Goal: Task Accomplishment & Management: Complete application form

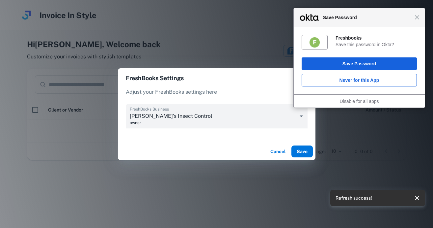
click at [295, 148] on button "Save" at bounding box center [302, 151] width 21 height 12
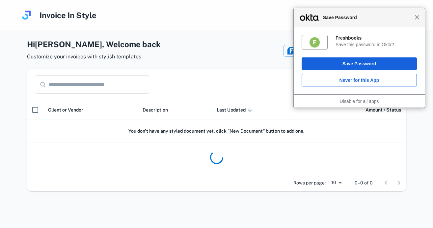
click at [417, 18] on span "Close" at bounding box center [417, 17] width 5 height 5
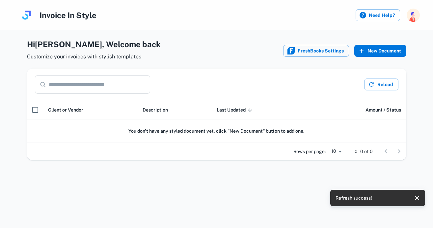
click at [383, 50] on button "New Document" at bounding box center [381, 51] width 52 height 12
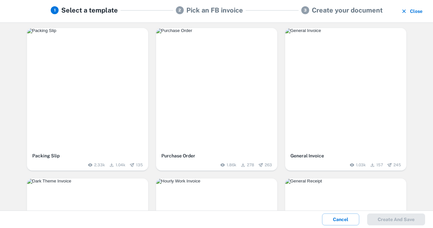
click at [211, 33] on img "button" at bounding box center [216, 30] width 121 height 5
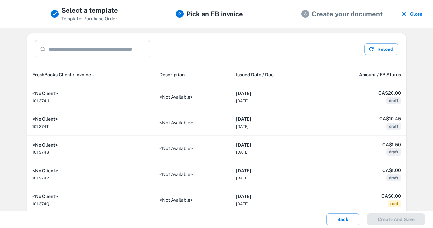
click at [328, 15] on h5 "Create your document" at bounding box center [347, 14] width 71 height 10
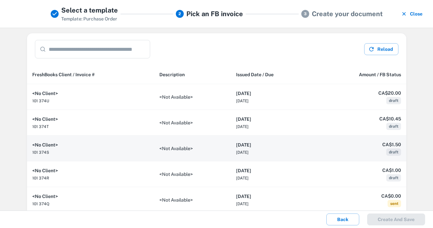
scroll to position [152, 0]
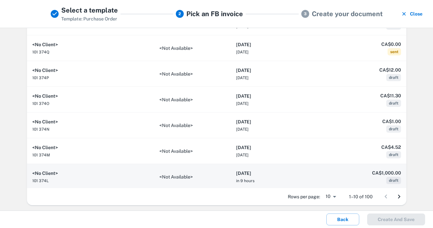
click at [264, 170] on h6 "[DATE]" at bounding box center [272, 172] width 73 height 7
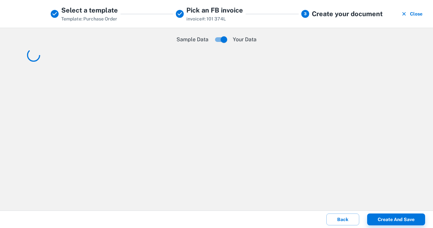
scroll to position [0, 0]
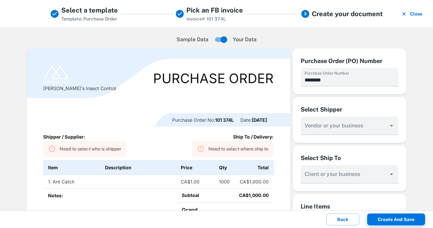
click at [100, 146] on div "Need to select who is shipper" at bounding box center [91, 149] width 62 height 12
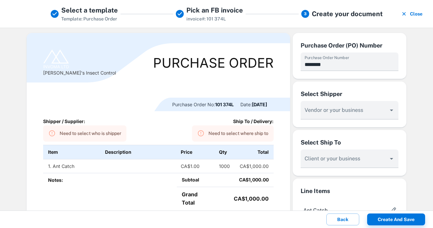
scroll to position [46, 0]
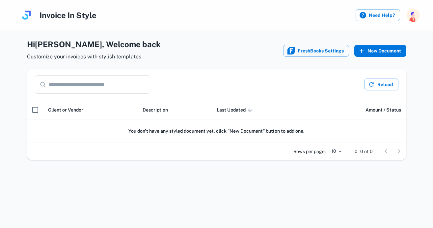
click at [377, 53] on button "New Document" at bounding box center [381, 51] width 52 height 12
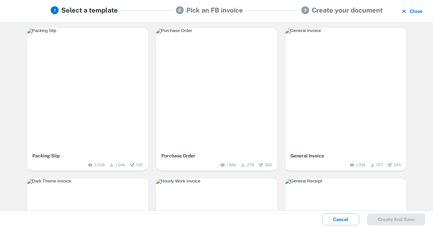
click at [225, 33] on img "button" at bounding box center [216, 30] width 121 height 5
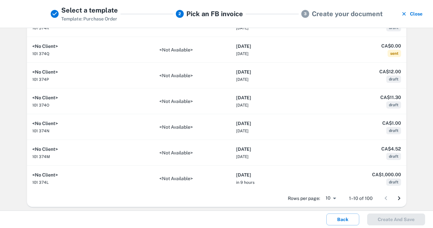
scroll to position [152, 0]
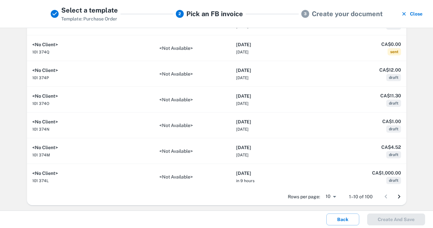
click at [399, 197] on icon "Go to next page" at bounding box center [399, 196] width 2 height 4
click at [387, 196] on icon "Go to previous page" at bounding box center [386, 196] width 8 height 8
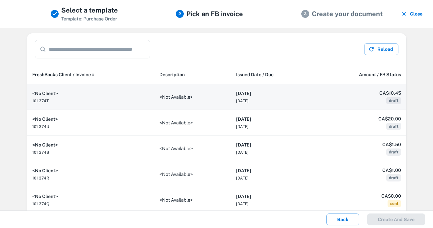
click at [309, 102] on th "[DATE] [DATE]" at bounding box center [273, 97] width 84 height 26
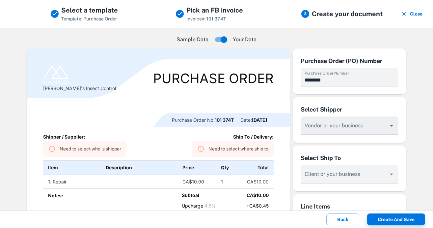
click at [351, 128] on div "Vendor or your business" at bounding box center [350, 125] width 98 height 18
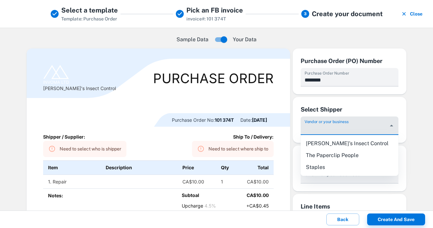
click at [346, 140] on li "[PERSON_NAME]'s Insect Control" at bounding box center [350, 143] width 98 height 12
type input "**********"
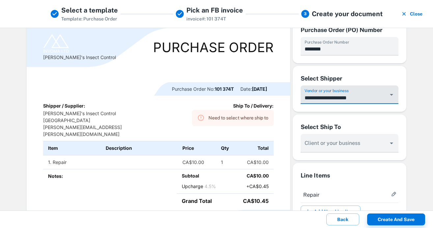
scroll to position [33, 0]
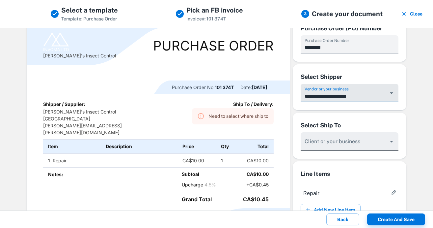
click at [344, 150] on body "**********" at bounding box center [216, 114] width 433 height 228
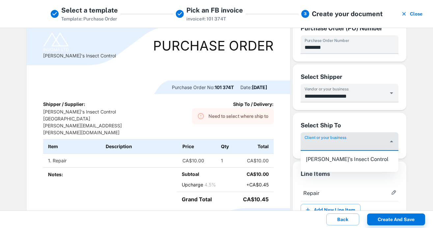
click at [351, 158] on li "[PERSON_NAME]'s Insect Control" at bounding box center [350, 159] width 98 height 12
type input "**********"
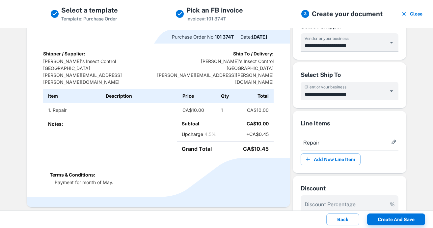
scroll to position [0, 0]
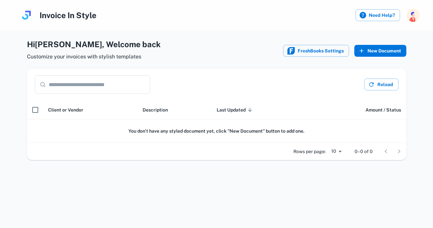
click at [398, 55] on button "New Document" at bounding box center [381, 51] width 52 height 12
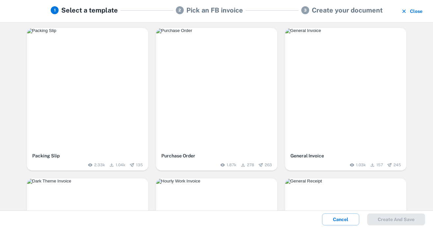
scroll to position [2, 0]
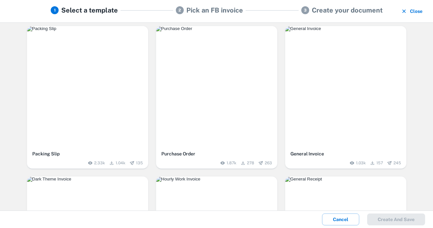
click at [209, 31] on img "button" at bounding box center [216, 28] width 121 height 5
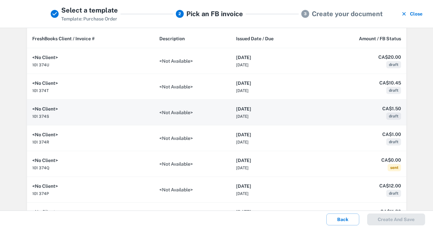
scroll to position [37, 0]
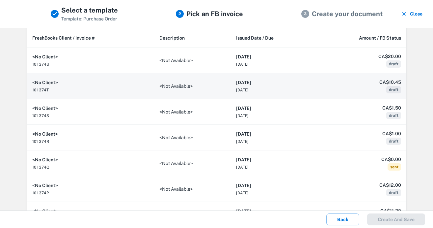
click at [257, 87] on th "[DATE] [DATE]" at bounding box center [273, 86] width 84 height 26
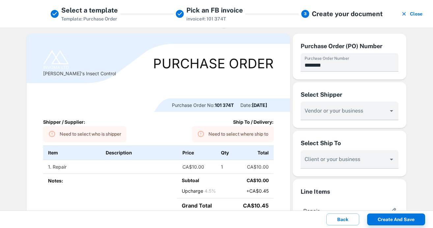
scroll to position [15, 0]
click at [101, 134] on div "Need to select who is shipper" at bounding box center [91, 134] width 62 height 12
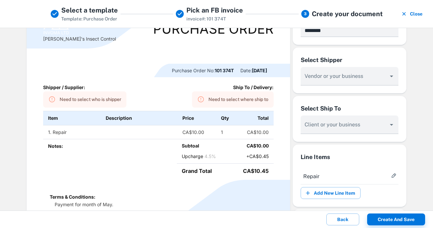
scroll to position [53, 0]
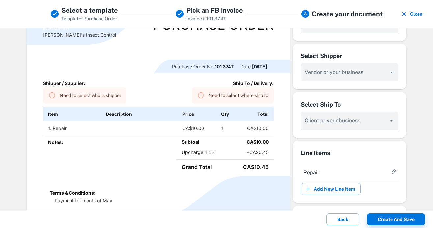
click at [55, 132] on td "1. Repair" at bounding box center [72, 128] width 58 height 14
click at [64, 126] on td "1. Repair" at bounding box center [72, 128] width 58 height 14
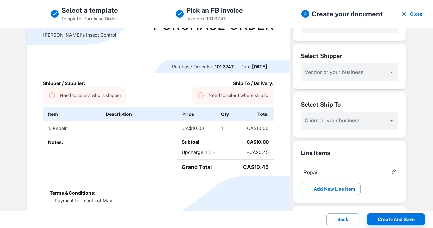
click at [154, 142] on p "Notes:" at bounding box center [110, 141] width 124 height 7
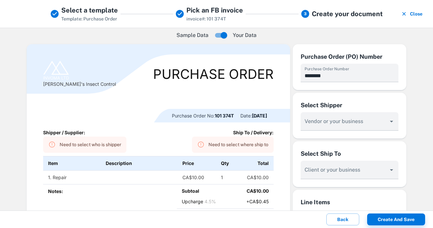
scroll to position [0, 0]
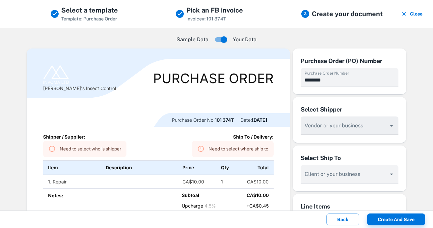
click at [331, 130] on input "Vendor or your business" at bounding box center [345, 129] width 82 height 12
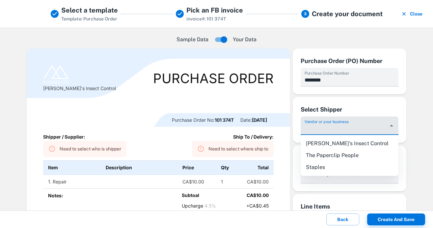
click at [371, 110] on div "Select Shipper" at bounding box center [350, 109] width 98 height 9
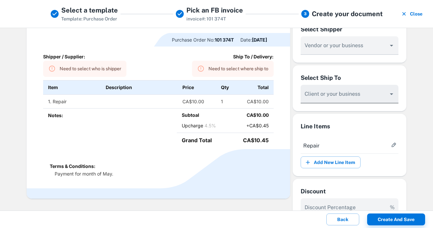
scroll to position [80, 0]
click at [349, 98] on input "Vendor or your business" at bounding box center [345, 97] width 82 height 12
click at [359, 135] on ul "Repair" at bounding box center [350, 144] width 98 height 23
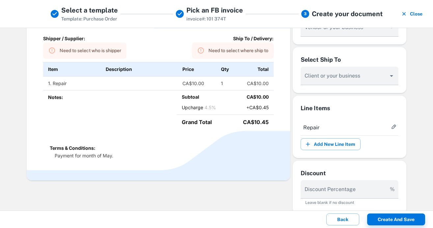
scroll to position [93, 0]
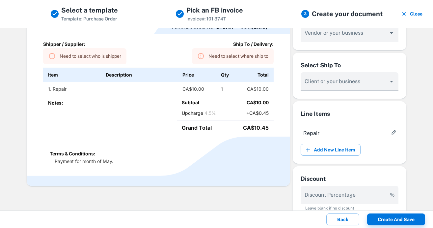
click at [340, 132] on span "Repair" at bounding box center [346, 133] width 85 height 8
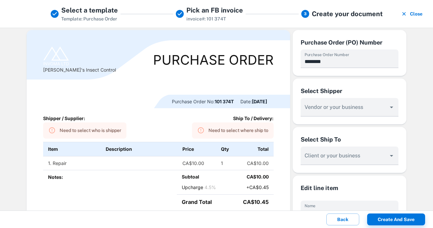
scroll to position [0, 0]
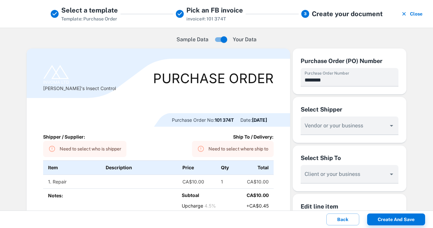
click at [213, 117] on div at bounding box center [233, 120] width 158 height 14
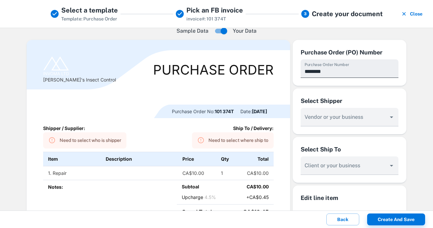
click at [351, 75] on input "********" at bounding box center [350, 68] width 98 height 18
click at [295, 93] on div "Select Shipper Vendor or your business" at bounding box center [350, 111] width 114 height 46
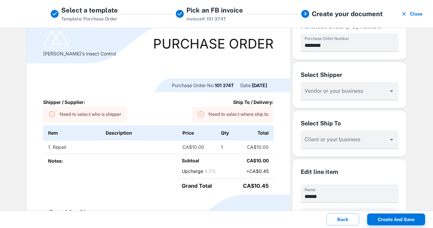
scroll to position [28, 0]
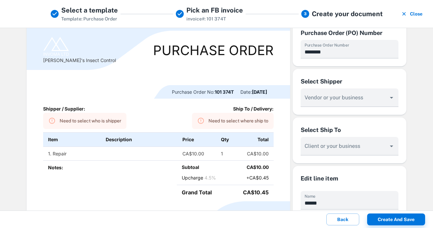
click at [68, 161] on div "Notes:" at bounding box center [110, 180] width 134 height 39
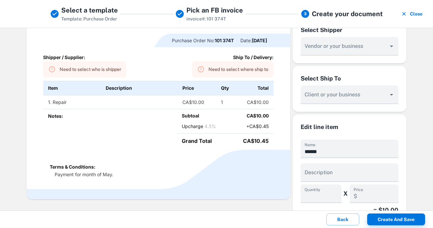
scroll to position [80, 0]
click at [87, 70] on div "Need to select who is shipper" at bounding box center [91, 69] width 62 height 12
click at [243, 74] on div "Need to select where ship to" at bounding box center [239, 69] width 60 height 12
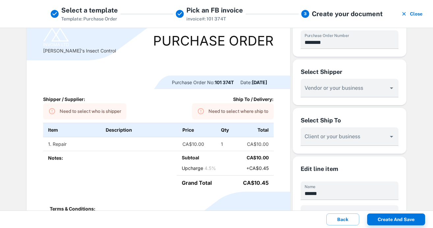
scroll to position [7, 0]
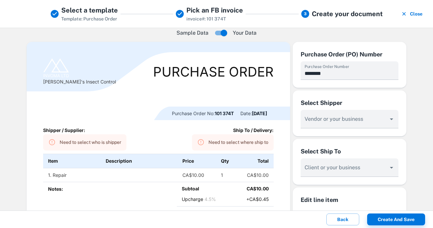
click at [353, 131] on div "Select Shipper Vendor or your business" at bounding box center [350, 113] width 114 height 46
click at [358, 126] on input "Vendor or your business" at bounding box center [345, 122] width 82 height 12
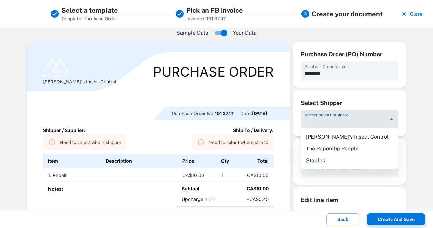
click at [346, 138] on li "[PERSON_NAME]'s Insect Control" at bounding box center [350, 137] width 98 height 12
type input "**********"
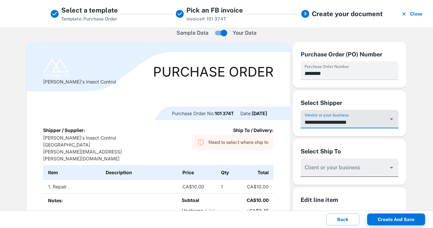
click at [339, 165] on div "Client or your business" at bounding box center [350, 167] width 98 height 18
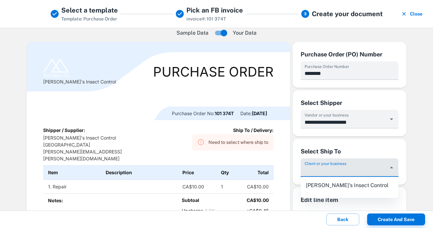
click at [332, 185] on li "[PERSON_NAME]'s Insect Control" at bounding box center [350, 185] width 98 height 12
type input "**********"
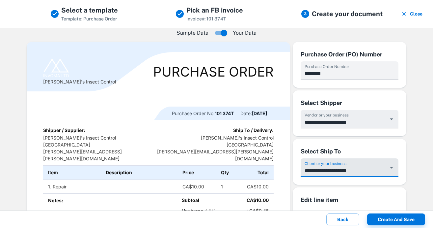
click at [355, 123] on input "**********" at bounding box center [345, 122] width 82 height 12
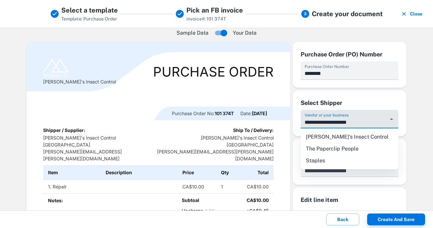
click at [405, 147] on div "**********" at bounding box center [350, 162] width 114 height 46
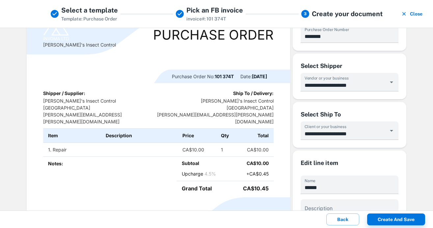
scroll to position [54, 0]
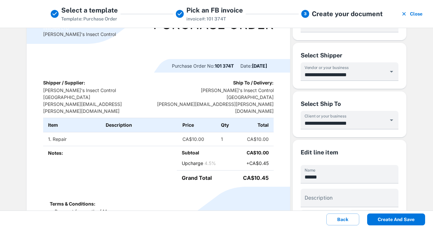
click at [394, 223] on button "Create and save" at bounding box center [397, 219] width 58 height 12
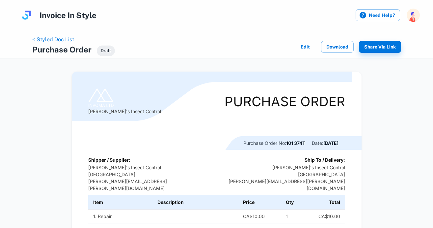
click at [305, 49] on button "Edit" at bounding box center [305, 47] width 21 height 12
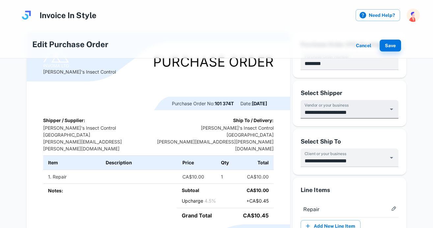
scroll to position [57, 0]
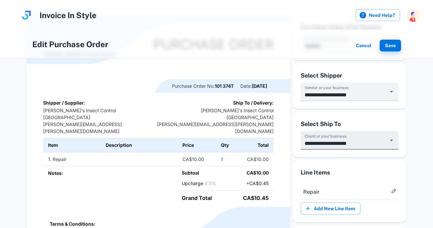
click at [349, 144] on input "**********" at bounding box center [345, 143] width 82 height 12
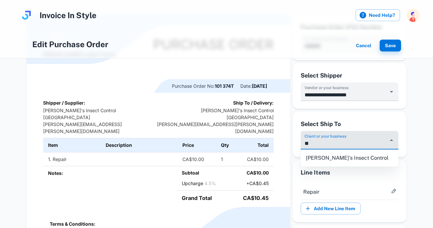
type input "*"
click at [354, 156] on div "No options" at bounding box center [350, 157] width 98 height 17
click at [367, 148] on input "****" at bounding box center [345, 143] width 82 height 12
type input "**********"
click at [367, 118] on div "**********" at bounding box center [350, 134] width 114 height 46
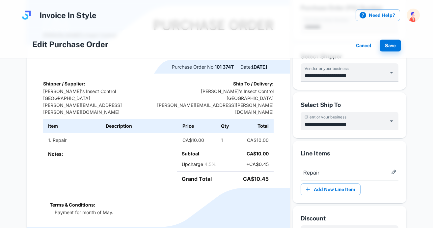
scroll to position [66, 0]
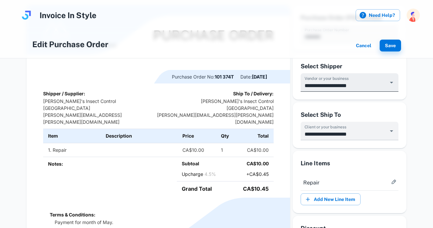
click at [351, 88] on input "**********" at bounding box center [345, 85] width 82 height 12
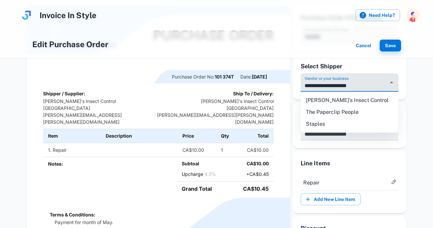
click at [352, 111] on li "The Paperclip People" at bounding box center [350, 112] width 98 height 12
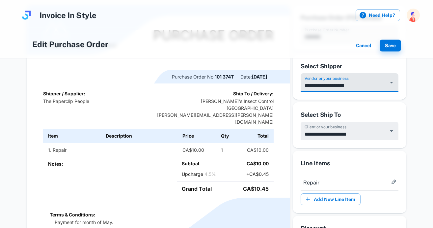
click at [352, 128] on input "**********" at bounding box center [345, 134] width 82 height 12
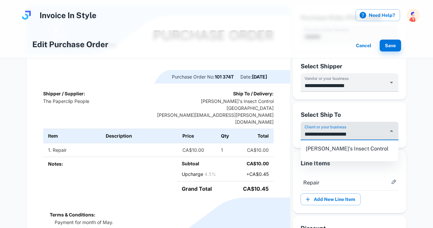
click at [353, 150] on li "[PERSON_NAME]'s Insect Control" at bounding box center [350, 149] width 98 height 12
click at [371, 99] on div "**********" at bounding box center [350, 77] width 114 height 46
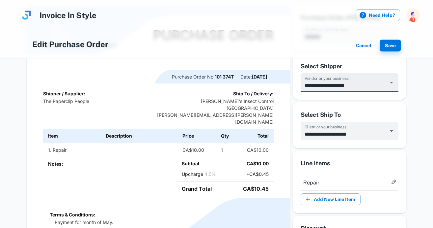
click at [374, 85] on input "**********" at bounding box center [345, 85] width 82 height 12
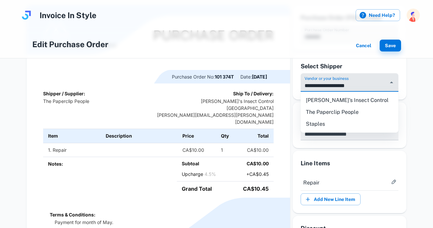
click at [419, 85] on div "**********" at bounding box center [216, 159] width 423 height 374
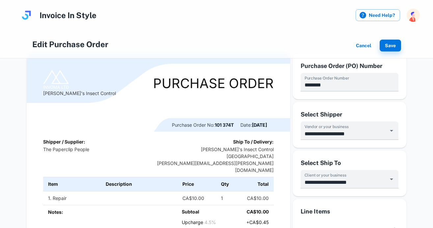
scroll to position [28, 0]
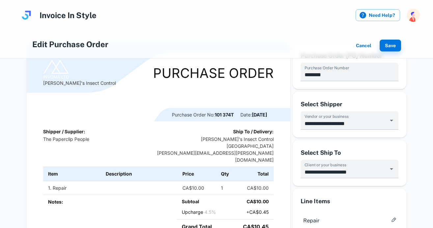
click at [342, 118] on label "Vendor or your business" at bounding box center [327, 116] width 44 height 6
click at [342, 118] on input "**********" at bounding box center [345, 123] width 82 height 12
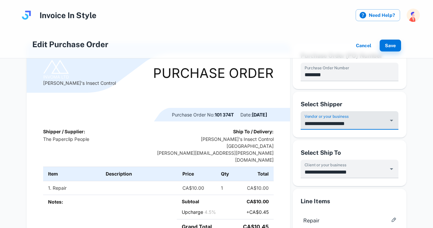
click at [392, 120] on icon "Open" at bounding box center [391, 121] width 3 height 2
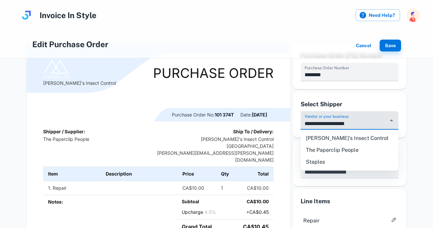
click at [357, 139] on li "[PERSON_NAME]'s Insect Control" at bounding box center [350, 138] width 98 height 12
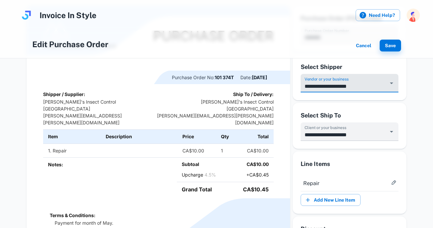
scroll to position [66, 0]
click at [385, 85] on input "**********" at bounding box center [345, 86] width 82 height 12
click at [391, 85] on icon "Open" at bounding box center [392, 83] width 8 height 8
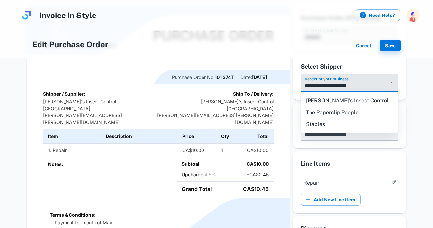
click at [365, 116] on li "The Paperclip People" at bounding box center [350, 112] width 98 height 12
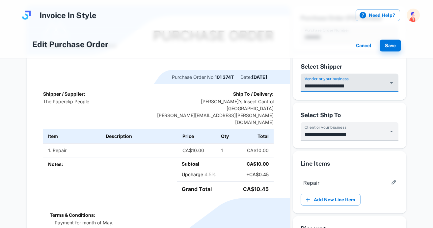
click at [357, 81] on input "**********" at bounding box center [345, 86] width 82 height 12
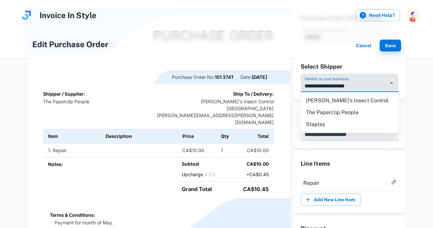
click at [339, 125] on li "Staples" at bounding box center [350, 124] width 98 height 12
type input "*******"
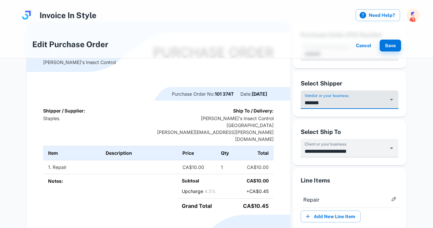
scroll to position [30, 0]
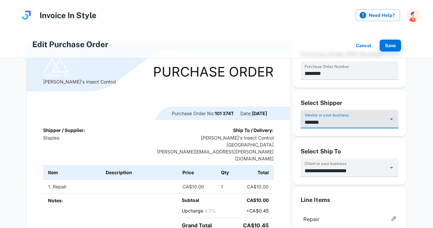
click at [353, 121] on input "*******" at bounding box center [345, 122] width 82 height 12
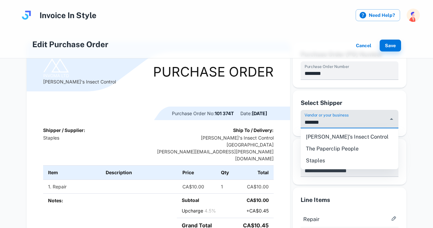
click at [403, 146] on div "**********" at bounding box center [350, 162] width 114 height 46
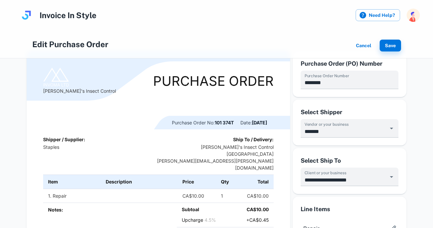
scroll to position [20, 0]
click at [24, 15] on img at bounding box center [26, 15] width 13 height 13
click at [393, 48] on button "Save" at bounding box center [390, 46] width 21 height 12
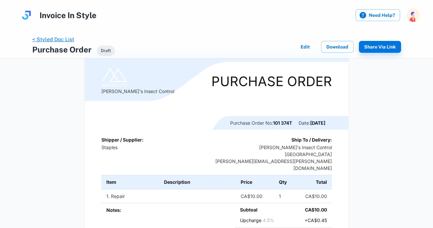
click at [62, 41] on link "< Styled Doc List" at bounding box center [53, 39] width 42 height 6
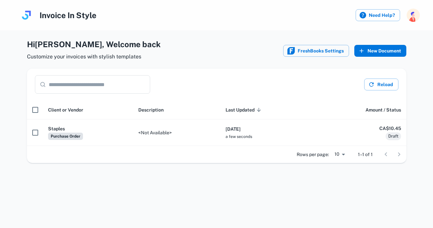
click at [371, 50] on button "New Document" at bounding box center [381, 51] width 52 height 12
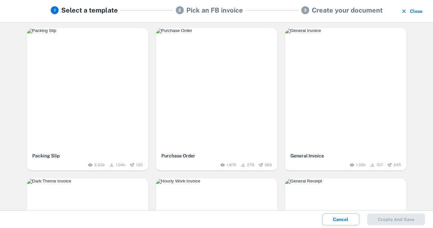
click at [418, 10] on button "Close" at bounding box center [413, 11] width 26 height 12
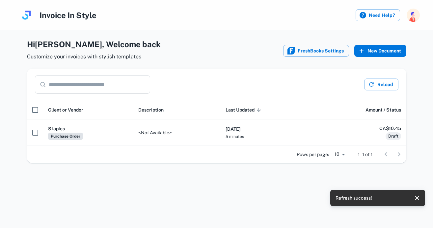
click at [377, 49] on button "New Document" at bounding box center [381, 51] width 52 height 12
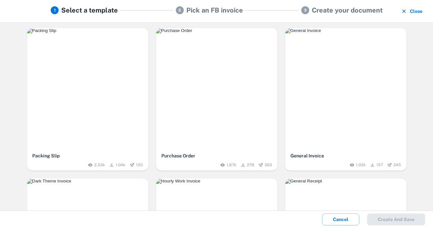
click at [236, 33] on img "button" at bounding box center [216, 30] width 121 height 5
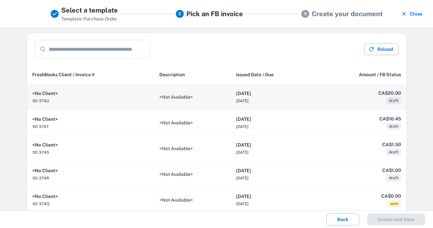
click at [216, 103] on td "<Not Available>" at bounding box center [192, 97] width 77 height 26
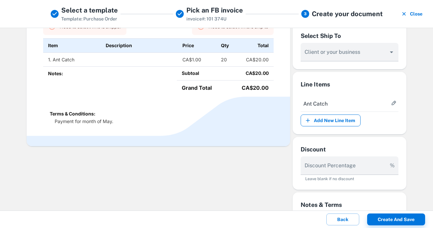
scroll to position [123, 0]
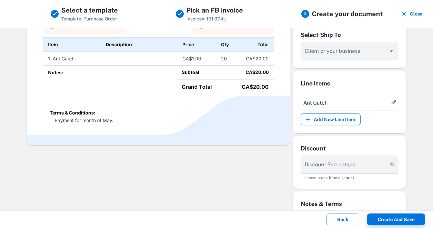
click at [346, 120] on button "Add New Line Item" at bounding box center [331, 119] width 60 height 12
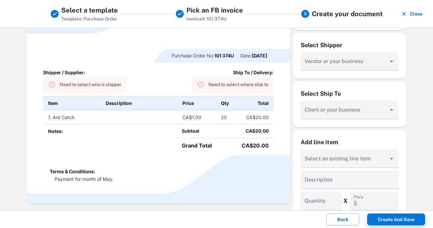
scroll to position [105, 0]
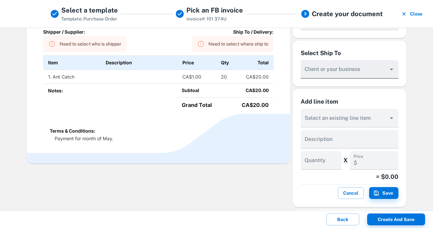
click at [352, 65] on div at bounding box center [350, 69] width 98 height 18
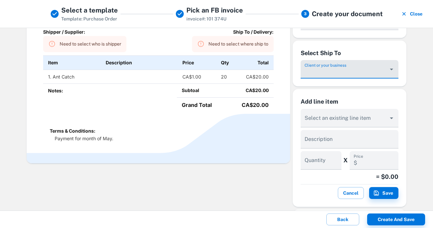
click at [342, 71] on input "Vendor or your business" at bounding box center [345, 72] width 82 height 12
click at [336, 84] on li "[PERSON_NAME]'s Insect Control" at bounding box center [350, 87] width 98 height 12
type input "**********"
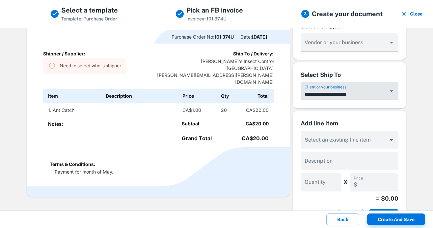
scroll to position [64, 0]
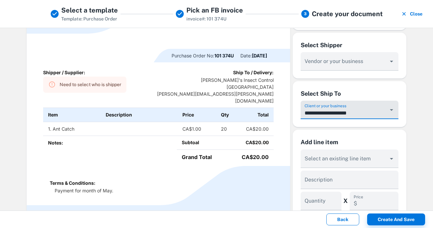
click at [344, 220] on button "Back" at bounding box center [343, 219] width 33 height 12
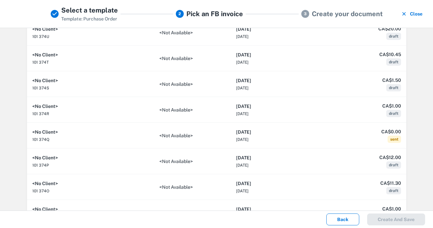
scroll to position [0, 0]
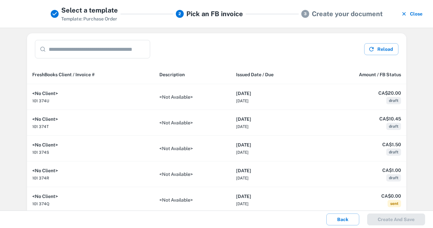
click at [57, 13] on icon at bounding box center [55, 14] width 8 height 8
click at [344, 221] on button "Back" at bounding box center [343, 219] width 33 height 12
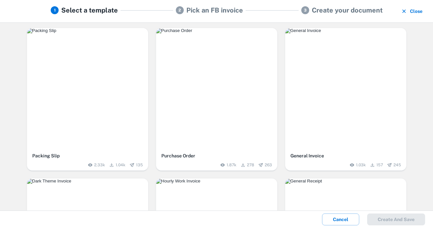
click at [417, 9] on button "Close" at bounding box center [413, 11] width 26 height 12
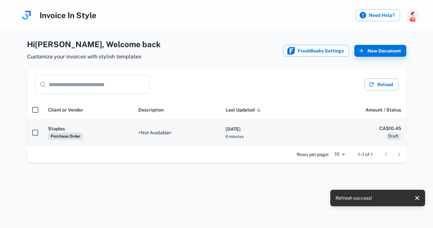
click at [310, 134] on th "[DATE] 6 minutes" at bounding box center [268, 132] width 95 height 26
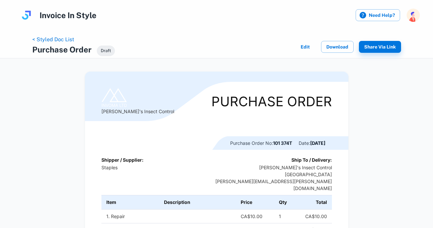
click at [306, 48] on button "Edit" at bounding box center [305, 47] width 21 height 12
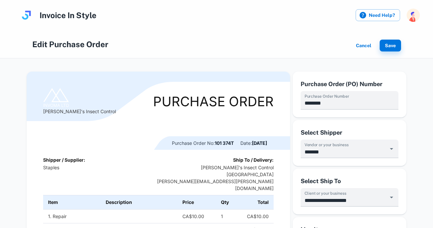
click at [366, 48] on button "Cancel" at bounding box center [364, 46] width 21 height 12
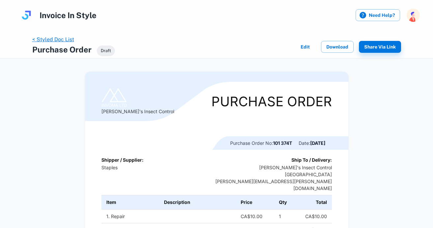
click at [60, 40] on link "< Styled Doc List" at bounding box center [53, 39] width 42 height 6
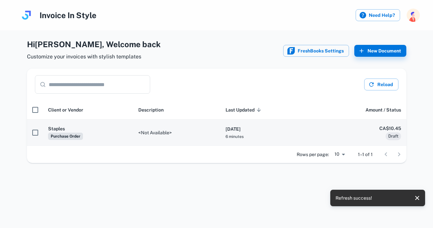
click at [218, 130] on td "<Not Available>" at bounding box center [176, 132] width 87 height 26
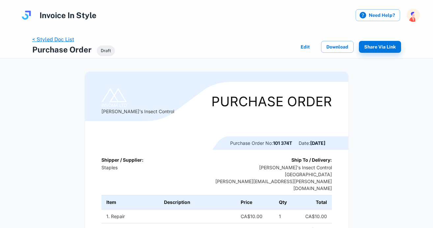
click at [67, 40] on link "< Styled Doc List" at bounding box center [53, 39] width 42 height 6
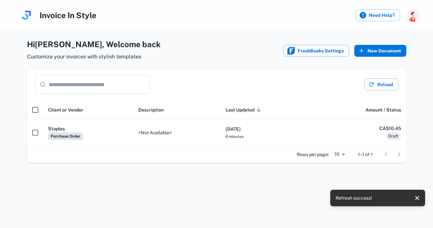
click at [380, 52] on button "New Document" at bounding box center [381, 51] width 52 height 12
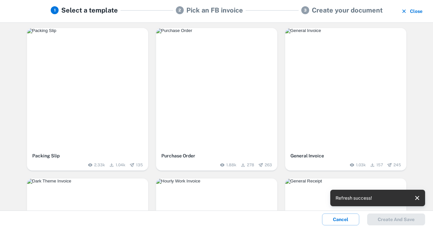
click at [188, 33] on img "button" at bounding box center [216, 30] width 121 height 5
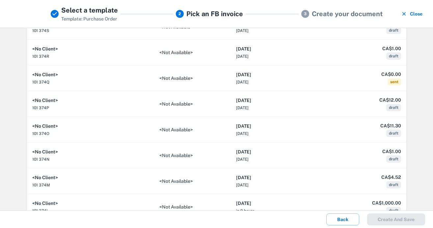
scroll to position [152, 0]
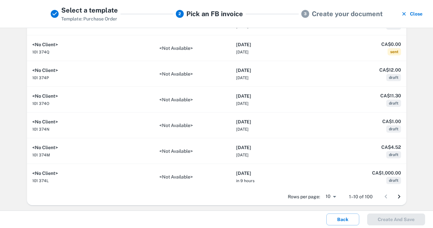
click at [399, 195] on icon "Go to next page" at bounding box center [400, 196] width 8 height 8
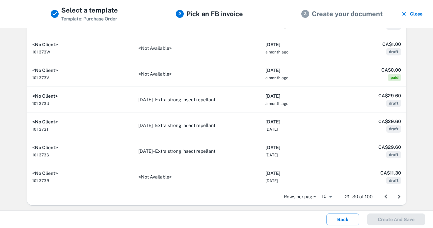
click at [399, 195] on icon "Go to next page" at bounding box center [400, 196] width 8 height 8
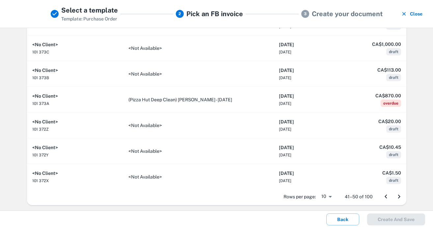
click at [399, 195] on icon "Go to next page" at bounding box center [400, 196] width 8 height 8
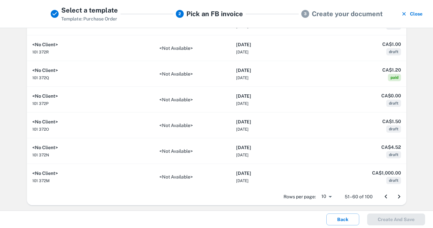
click at [399, 195] on icon "Go to next page" at bounding box center [400, 196] width 8 height 8
click at [399, 195] on div at bounding box center [393, 196] width 26 height 13
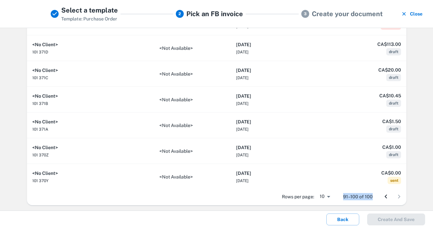
click at [399, 195] on div at bounding box center [393, 196] width 26 height 13
click at [388, 197] on icon "Go to previous page" at bounding box center [386, 196] width 8 height 8
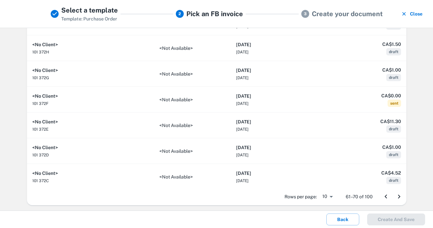
click at [388, 197] on icon "Go to previous page" at bounding box center [386, 196] width 8 height 8
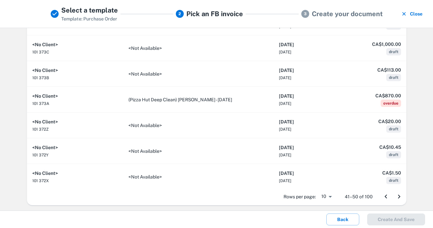
click at [388, 197] on icon "Go to previous page" at bounding box center [386, 196] width 8 height 8
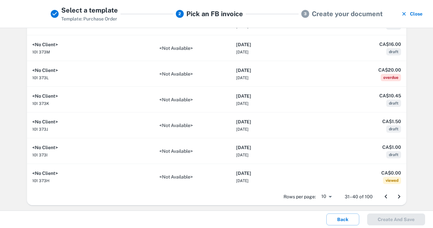
click at [388, 197] on icon "Go to previous page" at bounding box center [386, 196] width 8 height 8
click at [388, 197] on div at bounding box center [393, 196] width 26 height 13
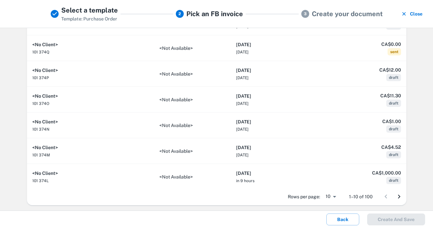
click at [156, 209] on div "​ ​ Reload FreshBooks Client / Invoice # Description Issued Date / Due Amount /…" at bounding box center [216, 119] width 433 height 183
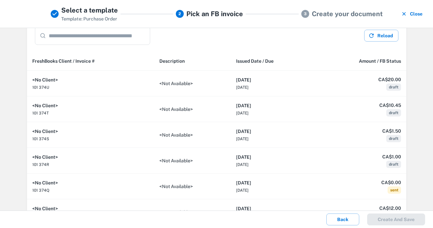
scroll to position [0, 0]
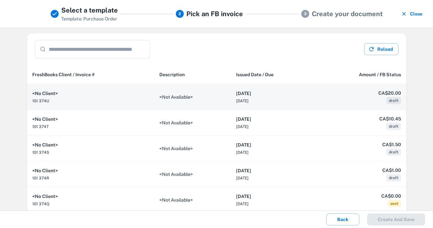
click at [211, 105] on td "<Not Available>" at bounding box center [192, 97] width 77 height 26
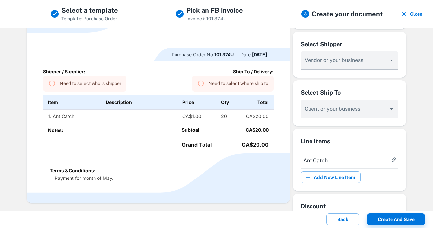
scroll to position [72, 0]
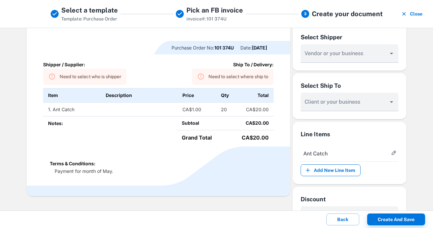
click at [349, 167] on button "Add New Line Item" at bounding box center [331, 170] width 60 height 12
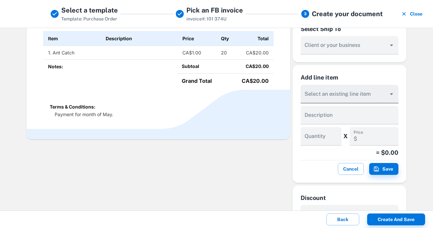
scroll to position [134, 0]
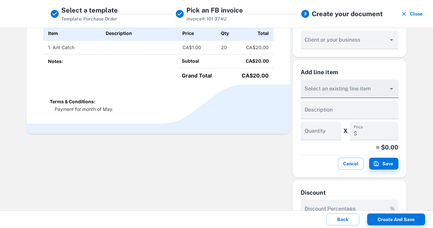
click at [367, 90] on div "Select an existing line item" at bounding box center [350, 88] width 98 height 18
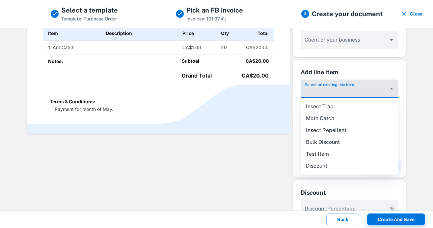
click at [371, 75] on h6 "Add line item" at bounding box center [350, 72] width 98 height 9
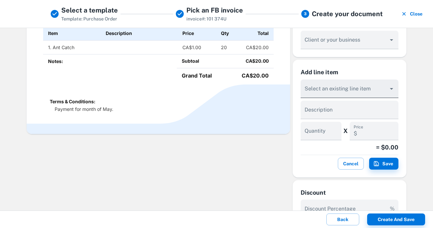
click at [371, 88] on input "Vendor or your business" at bounding box center [345, 92] width 82 height 12
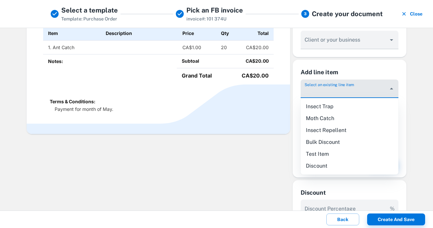
click at [406, 104] on div "Add line item Select an existing line item Description * Quantity X Price $ = $…" at bounding box center [350, 119] width 114 height 118
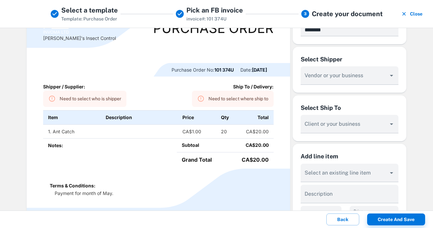
scroll to position [50, 0]
click at [339, 129] on input "Vendor or your business" at bounding box center [345, 127] width 82 height 12
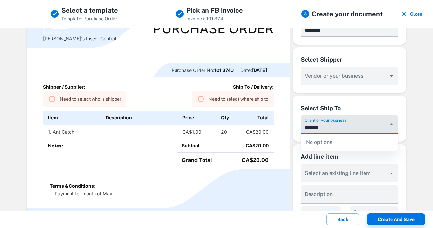
type input "*******"
click at [338, 143] on div "No options" at bounding box center [350, 141] width 98 height 17
click at [390, 111] on div "Select Ship To" at bounding box center [350, 108] width 98 height 9
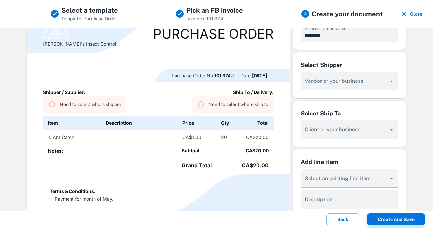
scroll to position [47, 0]
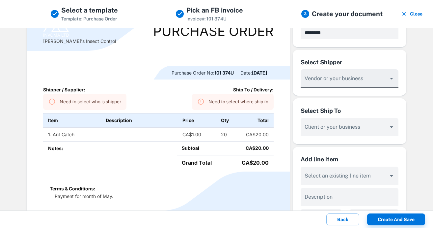
click at [375, 82] on input "Vendor or your business" at bounding box center [345, 81] width 82 height 12
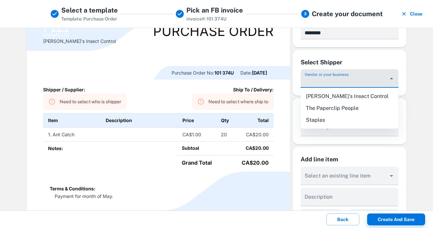
click at [371, 54] on div "Select Shipper Vendor or your business" at bounding box center [350, 73] width 114 height 46
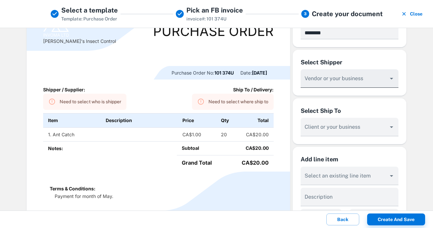
click at [345, 86] on input "Vendor or your business" at bounding box center [345, 81] width 82 height 12
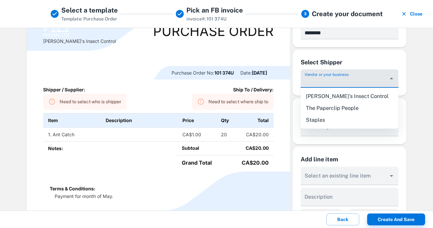
click at [368, 62] on div "Select Shipper" at bounding box center [350, 62] width 98 height 9
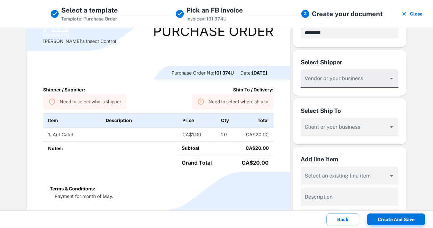
click at [344, 72] on div at bounding box center [350, 78] width 98 height 18
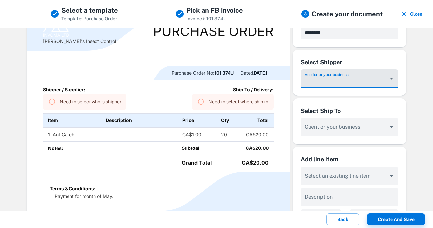
click at [375, 83] on input "Vendor or your business" at bounding box center [345, 81] width 82 height 12
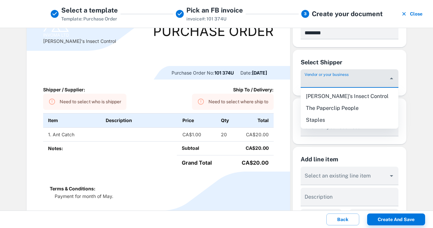
click at [339, 45] on div "Purchase Order (PO) Number Purchase Order Number ********" at bounding box center [350, 24] width 114 height 46
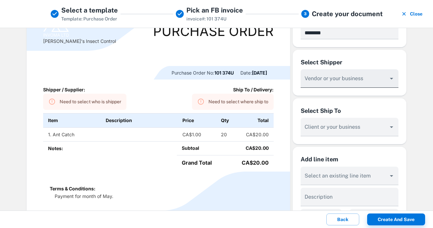
click at [347, 73] on div at bounding box center [350, 78] width 98 height 18
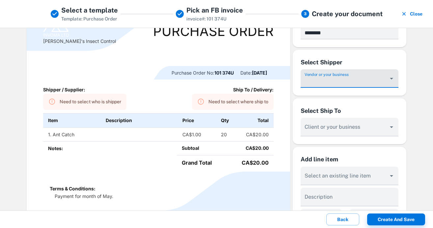
type input "*"
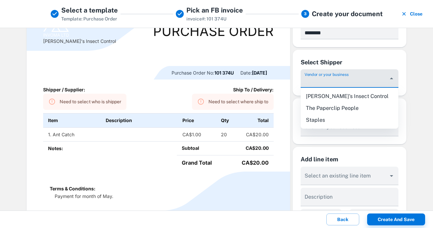
click at [347, 121] on li "Staples" at bounding box center [350, 120] width 98 height 12
type input "*******"
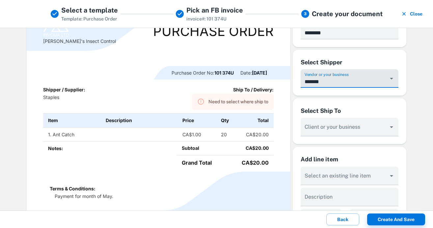
click at [364, 87] on input "*******" at bounding box center [345, 81] width 82 height 12
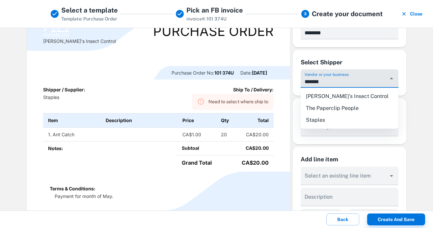
click at [377, 59] on div "Select Shipper" at bounding box center [350, 62] width 98 height 9
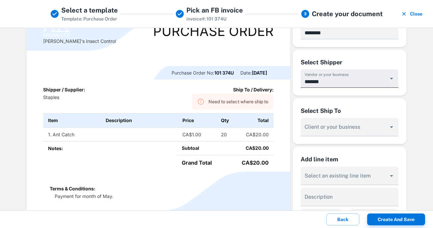
click at [338, 81] on input "*******" at bounding box center [345, 81] width 82 height 12
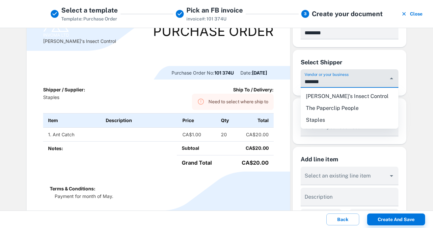
click at [419, 84] on div "**********" at bounding box center [216, 119] width 433 height 183
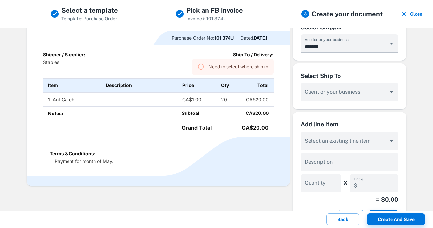
scroll to position [92, 0]
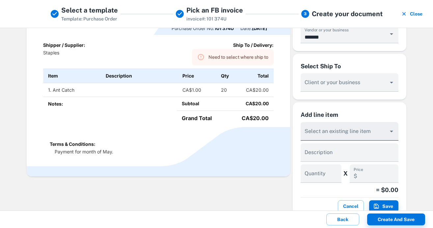
click at [386, 134] on input "Vendor or your business" at bounding box center [345, 134] width 82 height 12
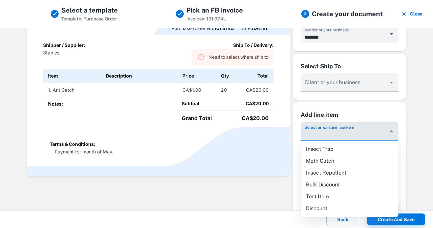
click at [408, 129] on div "**********" at bounding box center [217, 145] width 396 height 406
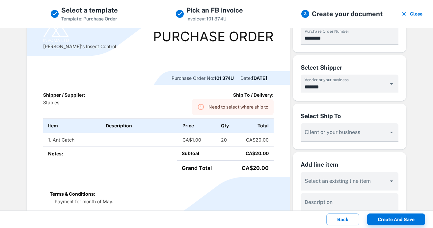
scroll to position [41, 0]
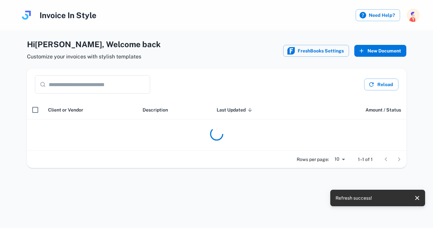
click at [386, 50] on button "New Document" at bounding box center [381, 51] width 52 height 12
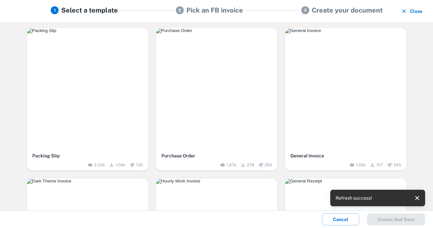
click at [195, 33] on img "button" at bounding box center [216, 30] width 121 height 5
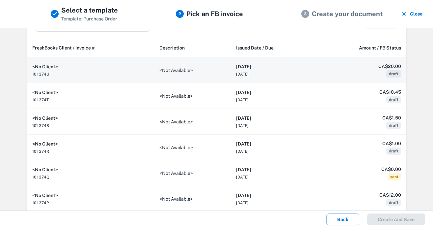
scroll to position [24, 0]
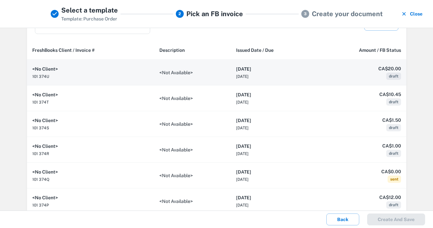
click at [218, 74] on td "<Not Available>" at bounding box center [192, 73] width 77 height 26
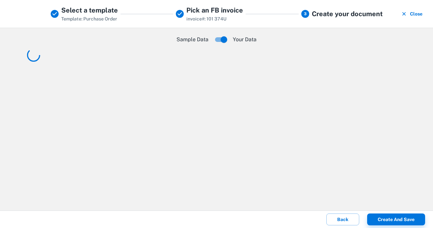
scroll to position [0, 0]
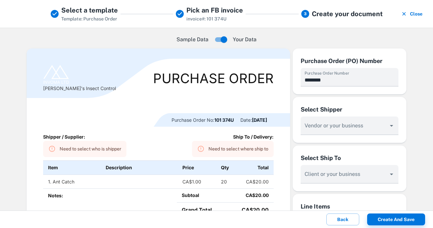
click at [413, 11] on button "Close" at bounding box center [413, 13] width 26 height 17
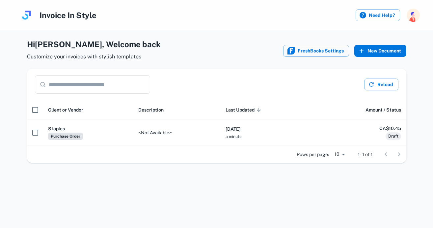
click at [378, 48] on button "New Document" at bounding box center [381, 51] width 52 height 12
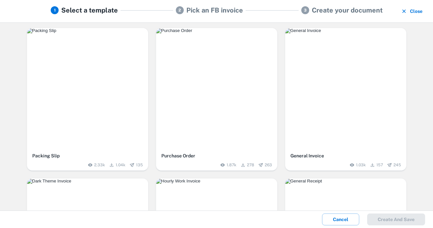
click at [417, 14] on button "Close" at bounding box center [413, 11] width 26 height 12
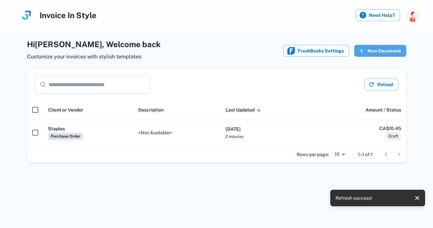
click at [387, 53] on button "New Document" at bounding box center [381, 51] width 52 height 12
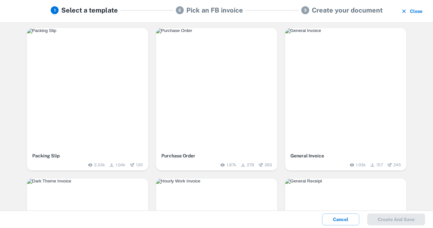
click at [229, 33] on img "button" at bounding box center [216, 30] width 121 height 5
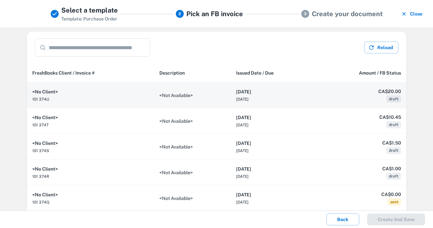
scroll to position [1, 0]
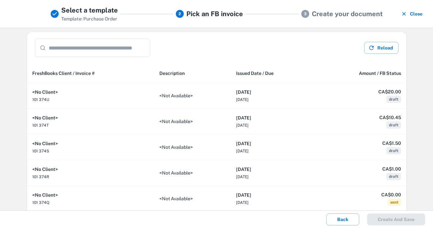
click at [91, 12] on h5 "Select a template" at bounding box center [89, 10] width 57 height 10
click at [419, 13] on button "Close" at bounding box center [413, 13] width 26 height 17
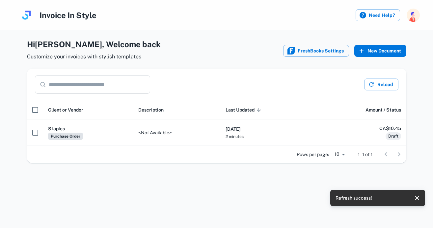
click at [368, 51] on button "New Document" at bounding box center [381, 51] width 52 height 12
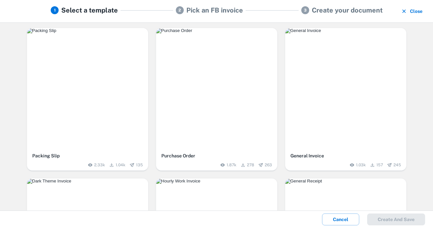
click at [197, 33] on img "button" at bounding box center [216, 30] width 121 height 5
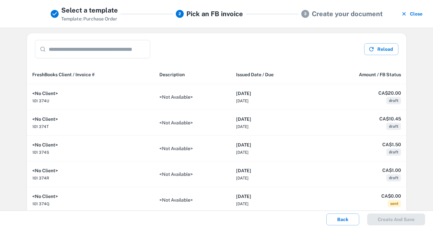
click at [416, 15] on button "Close" at bounding box center [413, 13] width 26 height 17
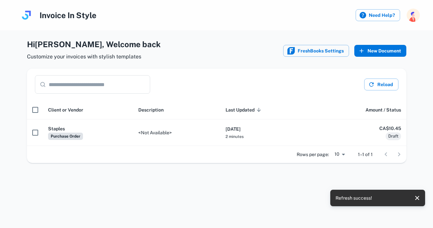
click at [382, 51] on button "New Document" at bounding box center [381, 51] width 52 height 12
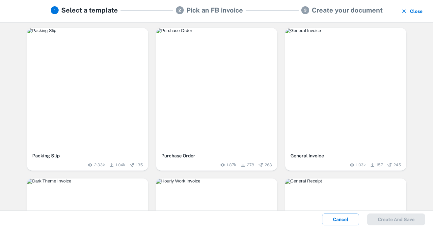
click at [198, 33] on img "button" at bounding box center [216, 30] width 121 height 5
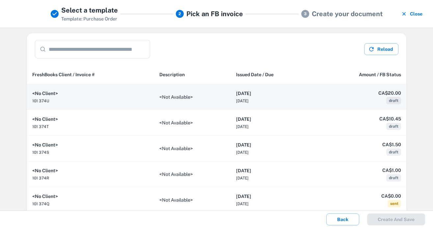
click at [285, 95] on h6 "[DATE]" at bounding box center [272, 93] width 73 height 7
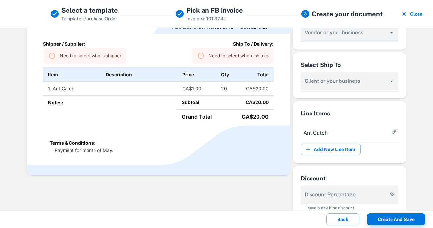
scroll to position [95, 0]
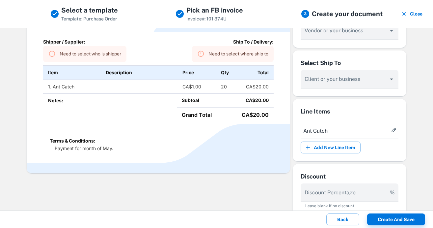
click at [332, 132] on span "Ant Catch" at bounding box center [346, 131] width 85 height 8
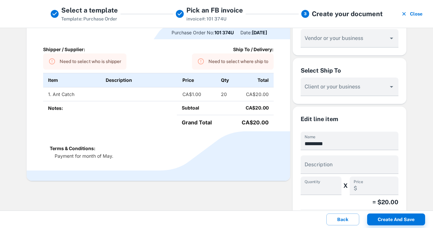
scroll to position [87, 0]
click at [343, 223] on button "Back" at bounding box center [343, 219] width 33 height 12
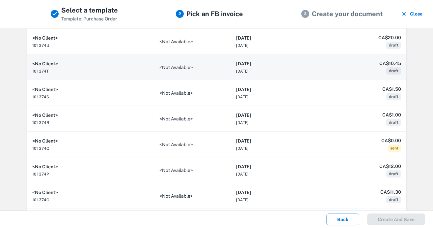
scroll to position [65, 0]
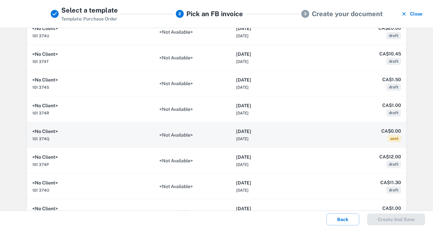
click at [282, 131] on h6 "[DATE]" at bounding box center [272, 131] width 73 height 7
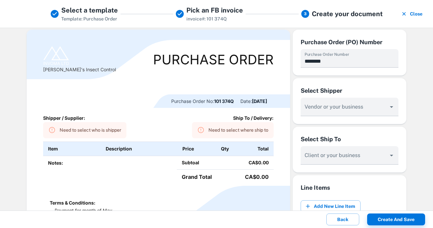
scroll to position [14, 0]
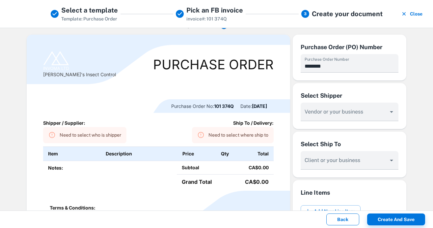
click at [343, 216] on button "Back" at bounding box center [343, 219] width 33 height 12
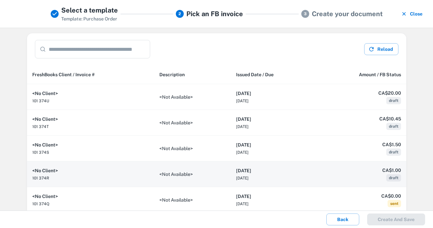
click at [327, 183] on td "CA$1.00 draft" at bounding box center [361, 174] width 92 height 26
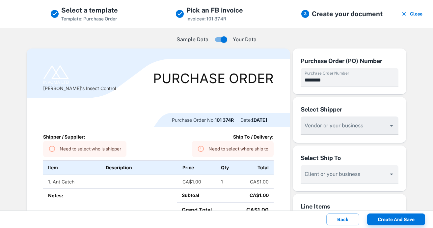
click at [338, 128] on div "Vendor or your business" at bounding box center [350, 125] width 98 height 18
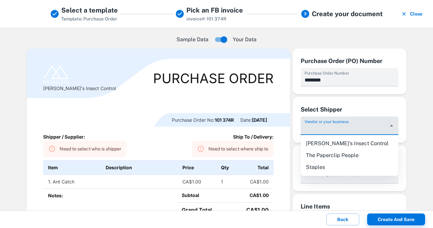
click at [365, 102] on div "Select Shipper Vendor or your business" at bounding box center [350, 120] width 114 height 46
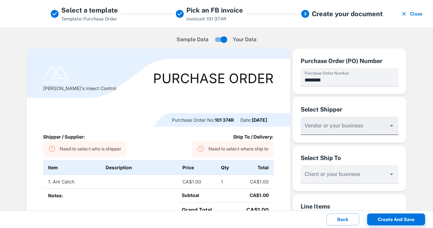
click at [328, 127] on div "Vendor or your business" at bounding box center [350, 125] width 98 height 18
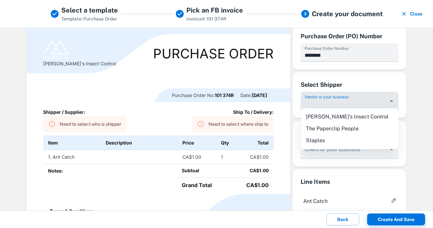
scroll to position [27, 0]
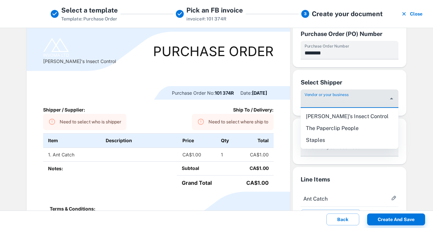
click at [328, 117] on li "[PERSON_NAME]'s Insect Control" at bounding box center [350, 116] width 98 height 12
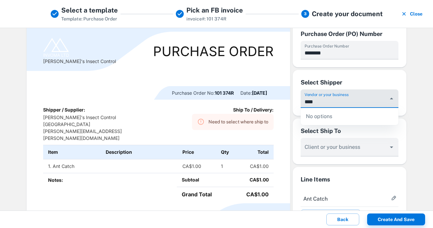
click at [300, 84] on div "Select Shipper Vendor or your business ****" at bounding box center [350, 93] width 114 height 46
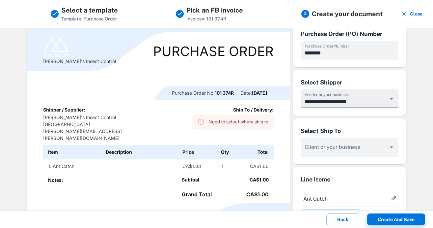
click at [335, 101] on input "**********" at bounding box center [345, 102] width 82 height 12
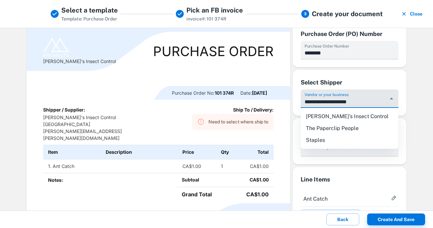
click at [335, 101] on input "**********" at bounding box center [345, 102] width 82 height 12
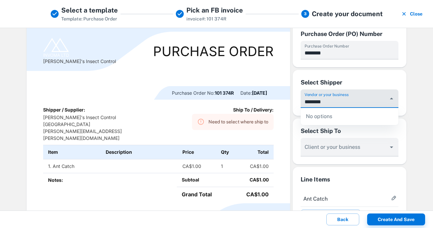
type input "**********"
click at [358, 135] on div "Select Ship To Client or your business" at bounding box center [350, 141] width 114 height 46
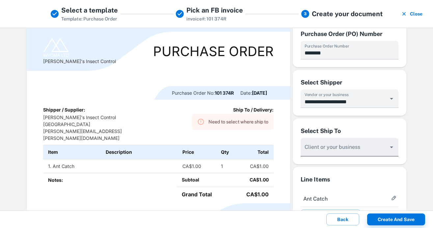
click at [341, 152] on input "Vendor or your business" at bounding box center [345, 150] width 82 height 12
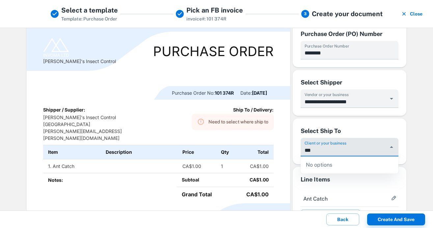
click at [347, 165] on div "No options" at bounding box center [350, 164] width 98 height 17
type input "***"
click at [352, 132] on div "Select Ship To" at bounding box center [350, 130] width 98 height 9
click at [345, 147] on div "Client or your business" at bounding box center [350, 147] width 98 height 18
type input "**"
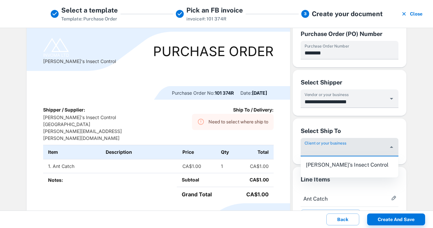
click at [358, 118] on div "Select Ship To Client or your business" at bounding box center [350, 141] width 114 height 46
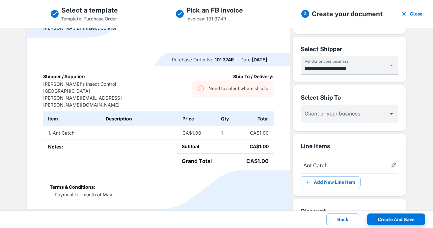
scroll to position [61, 0]
click at [337, 111] on div "Client or your business" at bounding box center [350, 113] width 98 height 18
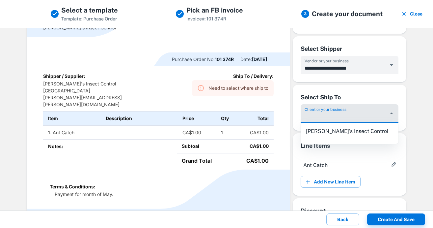
click at [329, 132] on li "[PERSON_NAME]'s Insect Control" at bounding box center [350, 131] width 98 height 12
type input "**********"
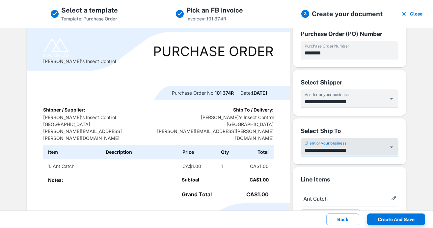
scroll to position [17, 0]
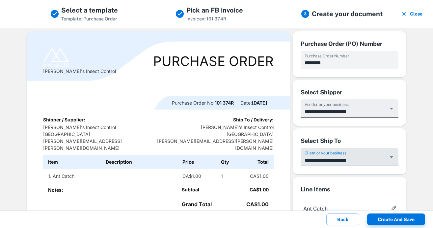
click at [340, 112] on input "**********" at bounding box center [345, 111] width 82 height 12
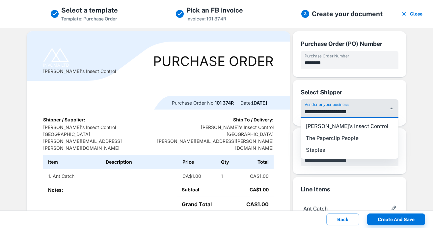
click at [337, 133] on li "The Paperclip People" at bounding box center [350, 138] width 98 height 12
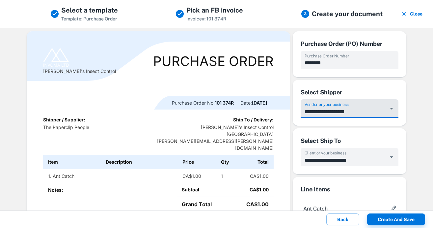
click at [363, 119] on div "**********" at bounding box center [350, 103] width 114 height 46
click at [354, 117] on input "**********" at bounding box center [345, 111] width 82 height 12
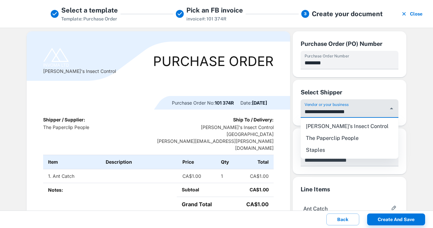
click at [341, 129] on li "[PERSON_NAME]'s Insect Control" at bounding box center [350, 126] width 98 height 12
type input "**********"
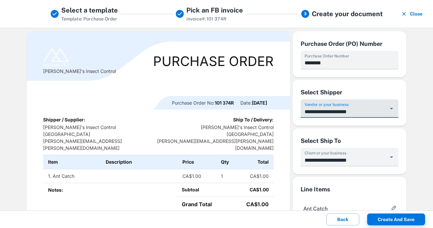
click at [242, 122] on b "Ship To / Delivery:" at bounding box center [253, 120] width 41 height 6
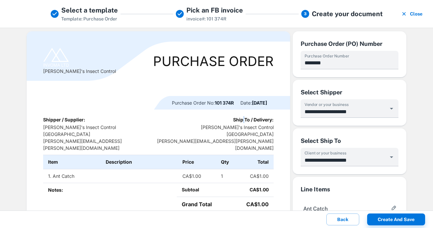
click at [242, 122] on b "Ship To / Delivery:" at bounding box center [253, 120] width 41 height 6
click at [248, 127] on p "Mimi's Insect Control Canada alyse.zagorski@freshbooks.com" at bounding box center [204, 138] width 138 height 28
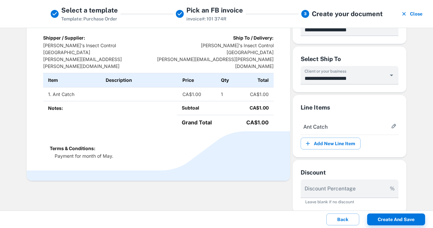
scroll to position [99, 0]
click at [334, 80] on input "**********" at bounding box center [345, 78] width 82 height 12
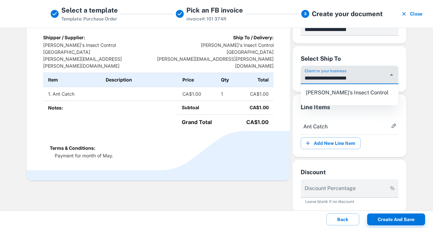
click at [329, 90] on li "[PERSON_NAME]'s Insect Control" at bounding box center [350, 93] width 98 height 12
